Goal: Task Accomplishment & Management: Complete application form

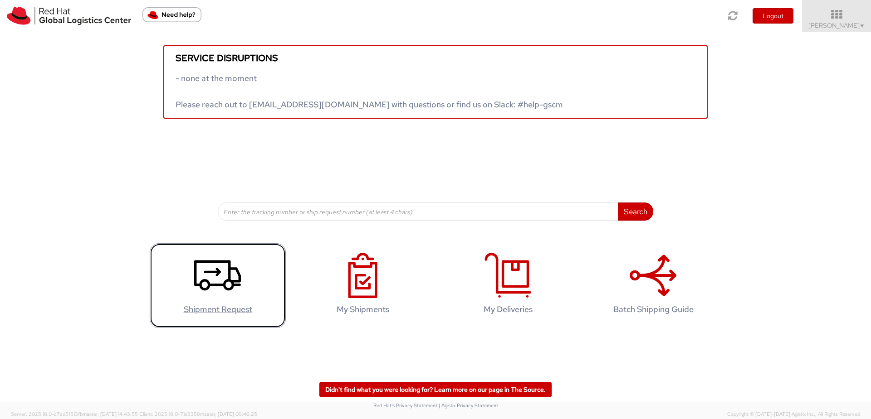
click at [246, 278] on link "Shipment Request" at bounding box center [218, 285] width 136 height 85
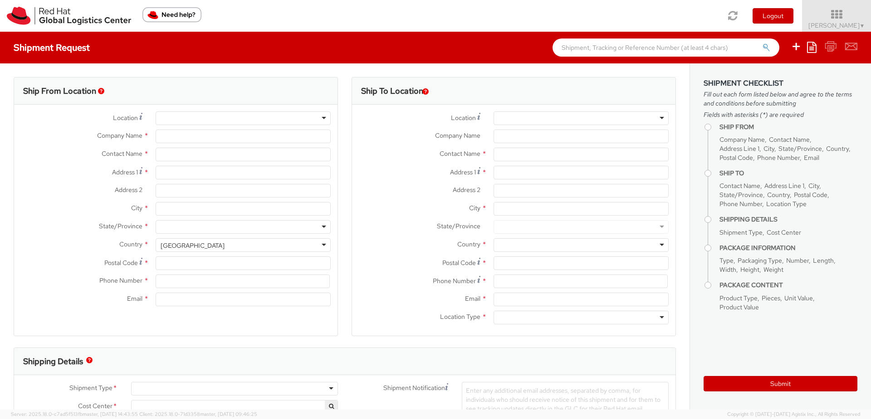
select select "929"
select select
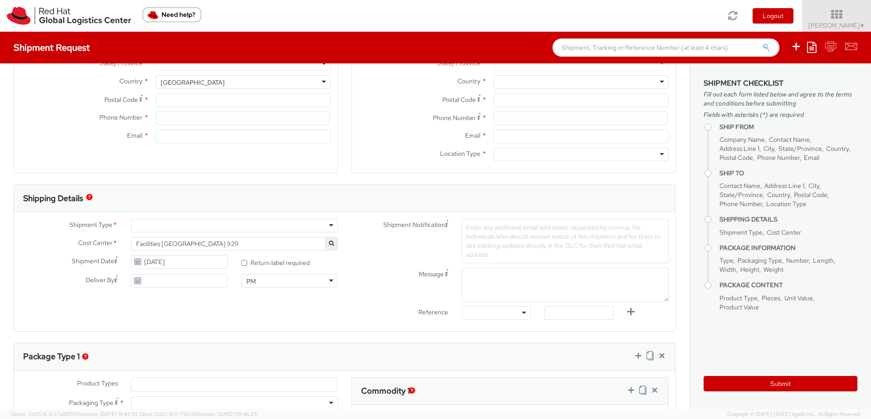
type input "Red Hat, S.L.U."
type input "[PERSON_NAME]"
type input "Torre de Cristal, Piso 17"
type input "[STREET_ADDRESS]"
type input "[GEOGRAPHIC_DATA]"
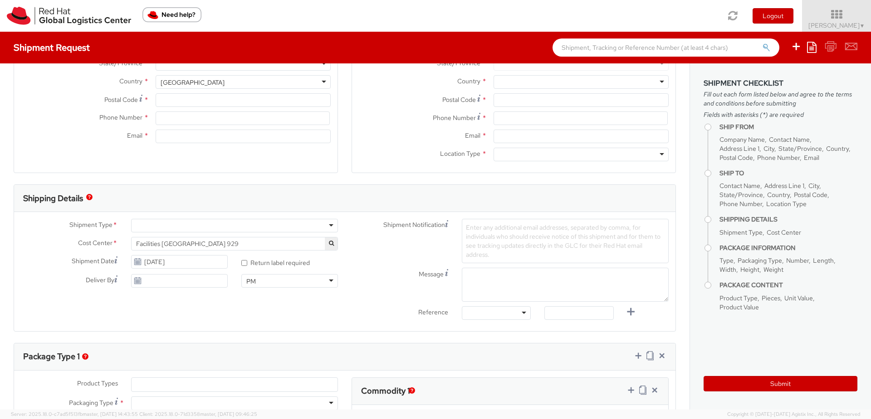
type input "28046"
type input "34 914 14 88 00"
type input "[EMAIL_ADDRESS][DOMAIN_NAME]"
select select "CM"
select select "KGS"
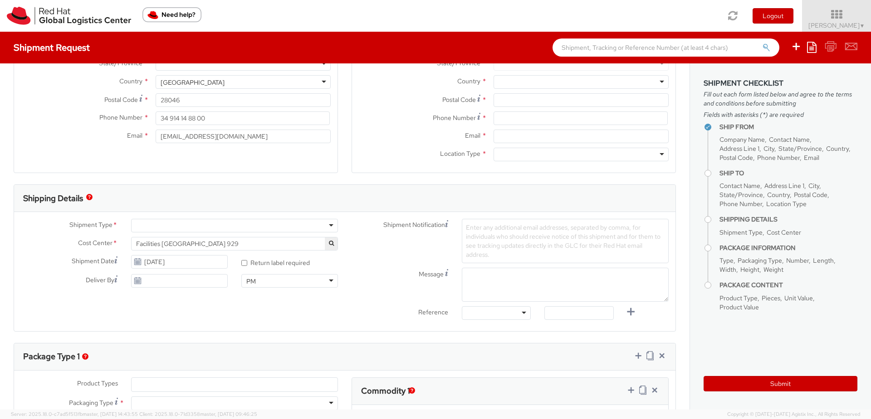
scroll to position [245, 0]
